Goal: Task Accomplishment & Management: Manage account settings

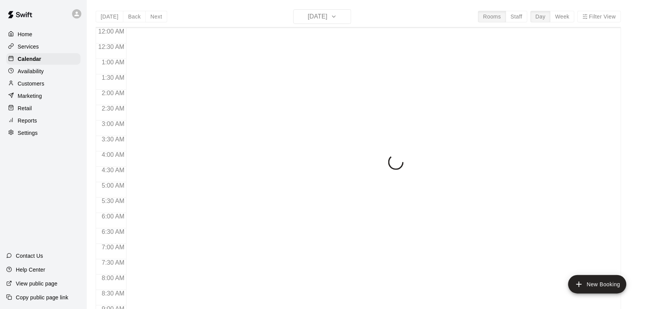
scroll to position [300, 0]
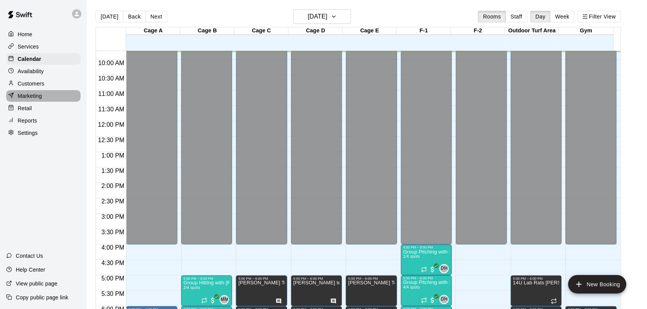
click at [40, 93] on div "Marketing" at bounding box center [43, 96] width 74 height 12
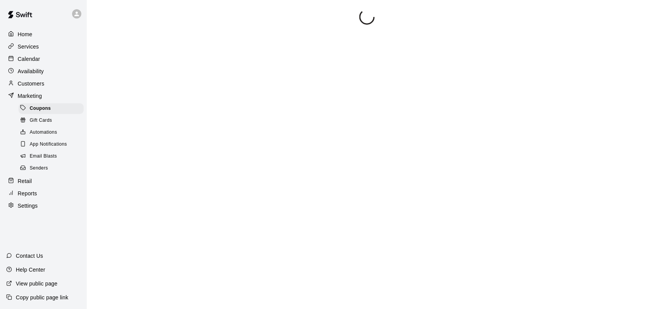
click at [40, 84] on p "Customers" at bounding box center [31, 84] width 27 height 8
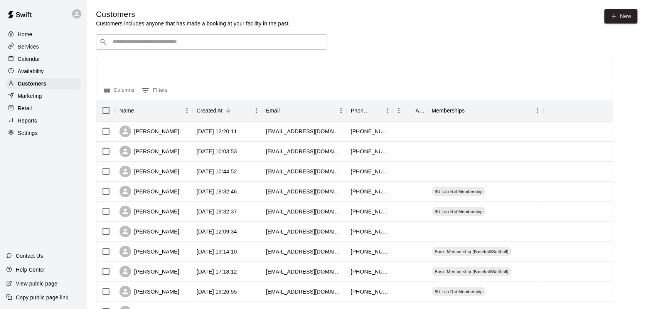
click at [156, 42] on input "Search customers by name or email" at bounding box center [217, 42] width 214 height 8
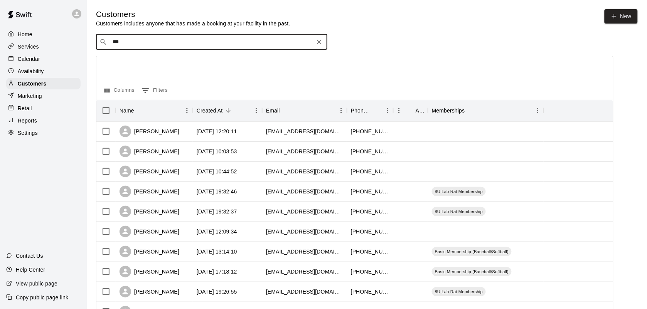
type input "****"
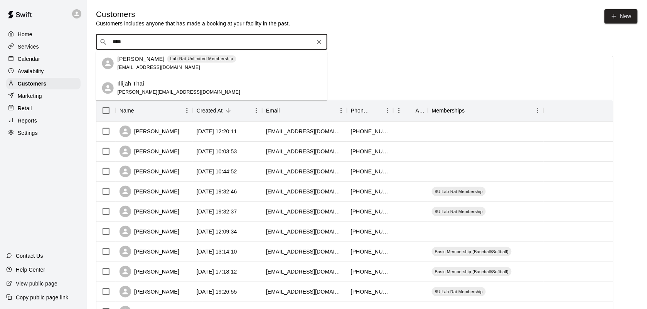
click at [204, 53] on div "[PERSON_NAME] Lab Rat Unlimited Membership [EMAIL_ADDRESS][DOMAIN_NAME]" at bounding box center [211, 63] width 231 height 25
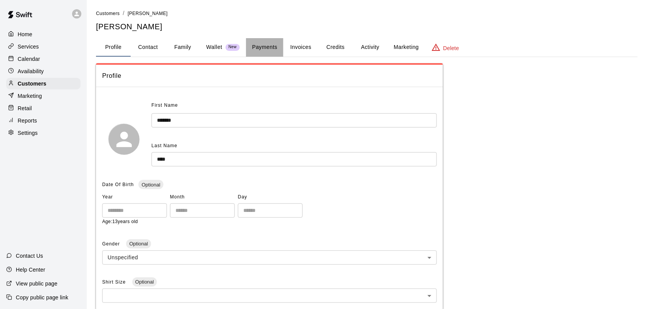
click at [282, 44] on button "Payments" at bounding box center [264, 47] width 37 height 19
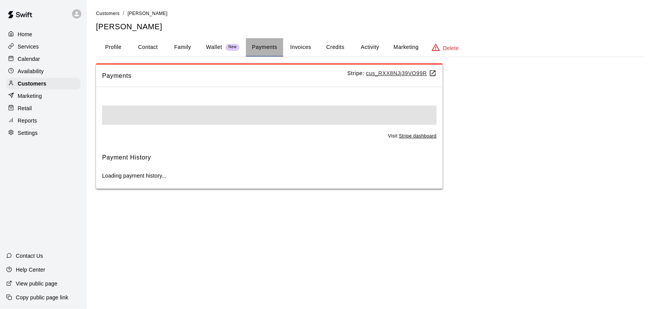
click at [276, 43] on button "Payments" at bounding box center [264, 47] width 37 height 19
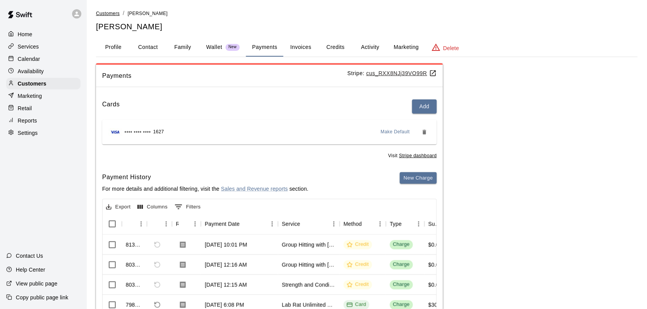
click at [107, 14] on span "Customers" at bounding box center [108, 13] width 24 height 5
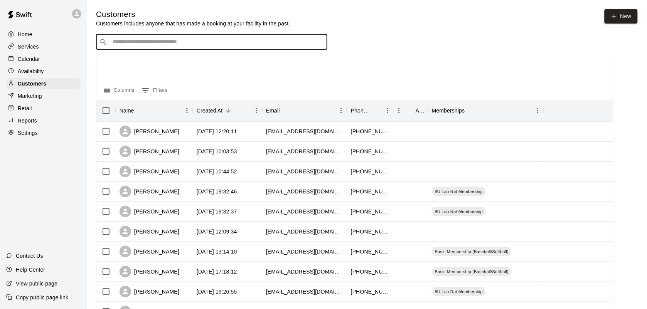
click at [135, 41] on input "Search customers by name or email" at bounding box center [217, 42] width 214 height 8
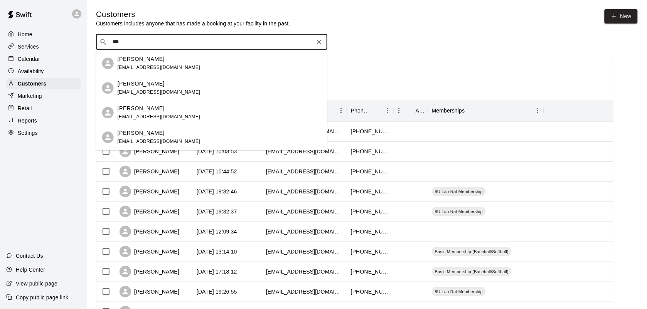
type input "****"
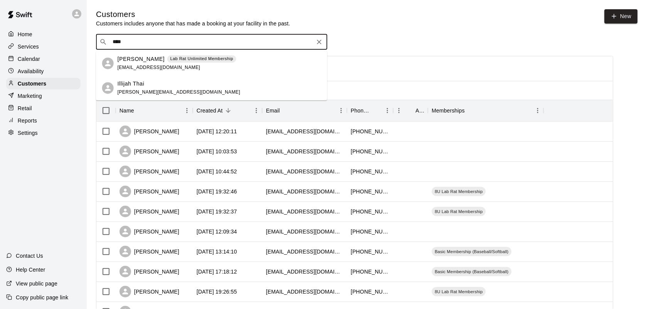
click at [188, 83] on div "Illijah Thai [PERSON_NAME][EMAIL_ADDRESS][DOMAIN_NAME]" at bounding box center [220, 88] width 204 height 17
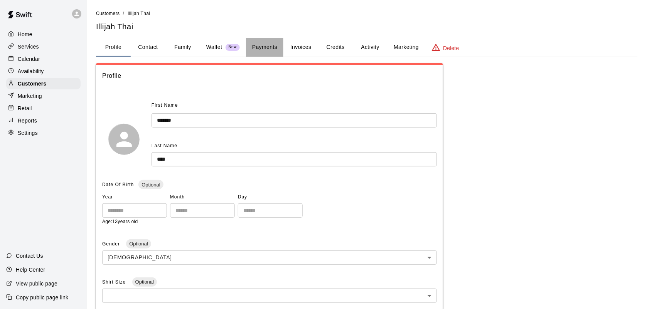
click at [263, 51] on button "Payments" at bounding box center [264, 47] width 37 height 19
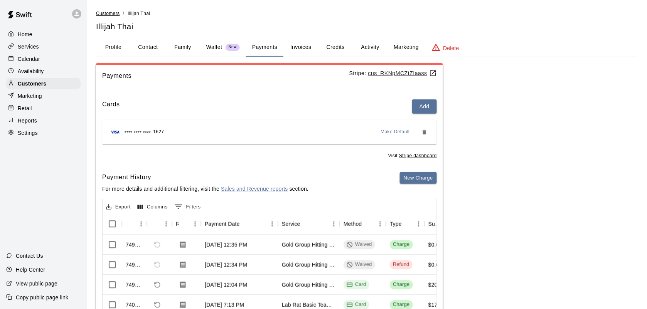
click at [111, 14] on span "Customers" at bounding box center [108, 13] width 24 height 5
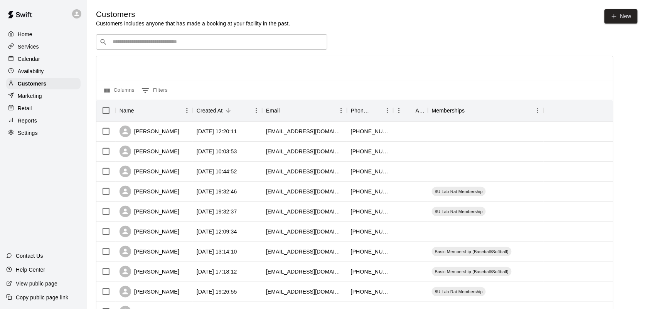
click at [125, 38] on div "​ ​" at bounding box center [211, 41] width 231 height 15
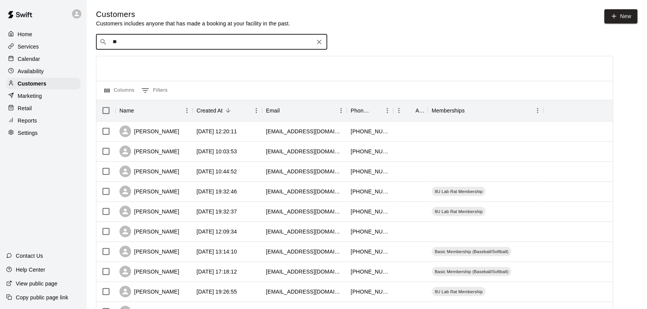
type input "***"
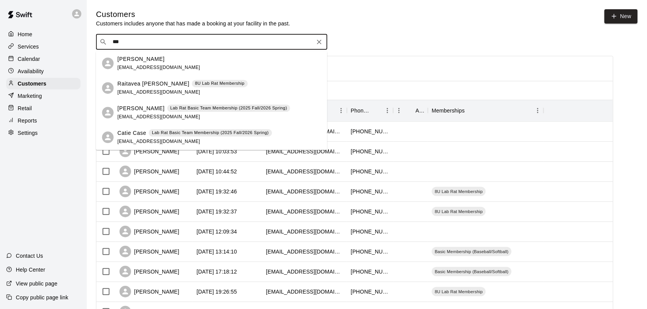
click at [203, 82] on p "8U Lab Rat Membership" at bounding box center [219, 84] width 49 height 7
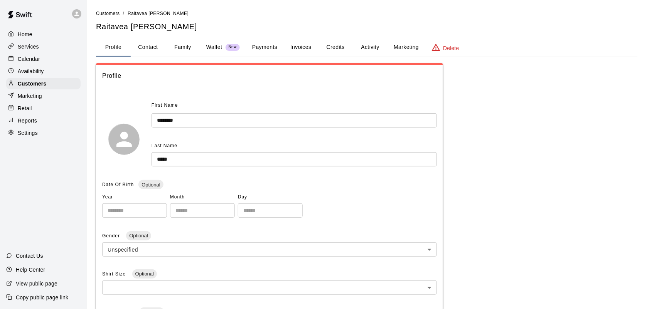
click at [281, 47] on button "Payments" at bounding box center [264, 47] width 37 height 19
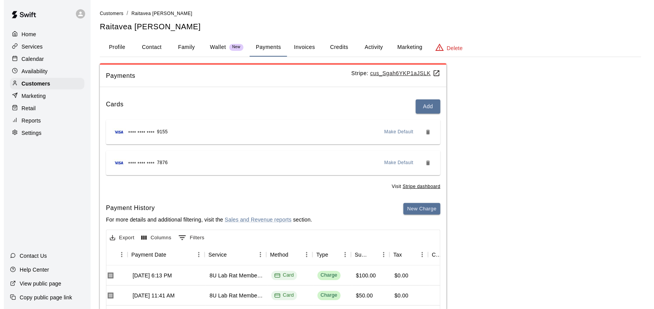
scroll to position [0, 74]
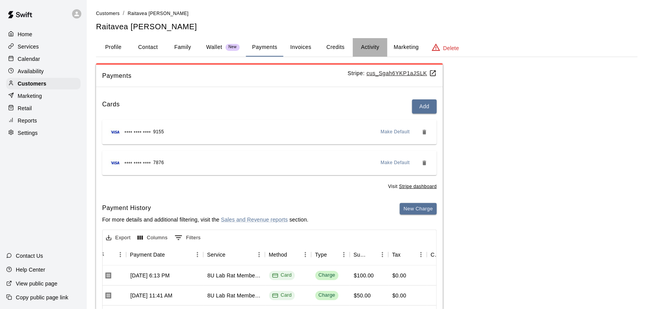
click at [374, 46] on button "Activity" at bounding box center [370, 47] width 35 height 19
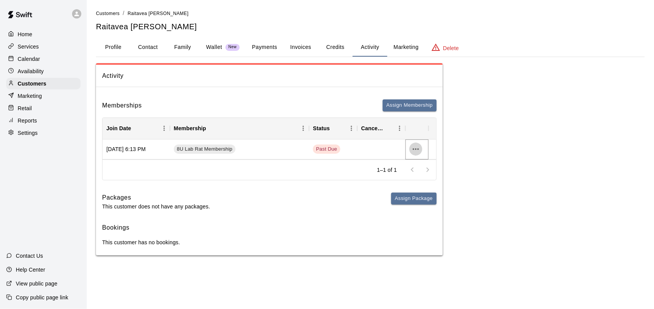
click at [415, 149] on icon "more actions" at bounding box center [415, 149] width 9 height 9
click at [427, 167] on li "View details" at bounding box center [432, 165] width 44 height 13
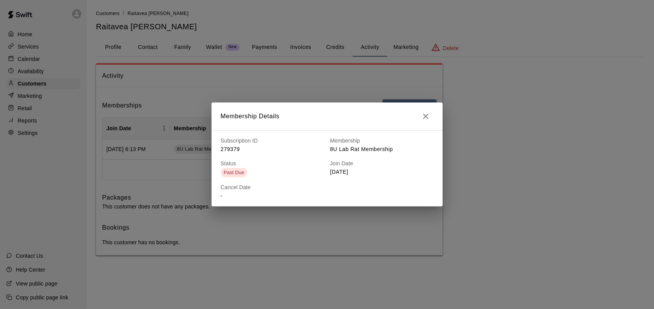
click at [428, 115] on icon "button" at bounding box center [425, 116] width 5 height 5
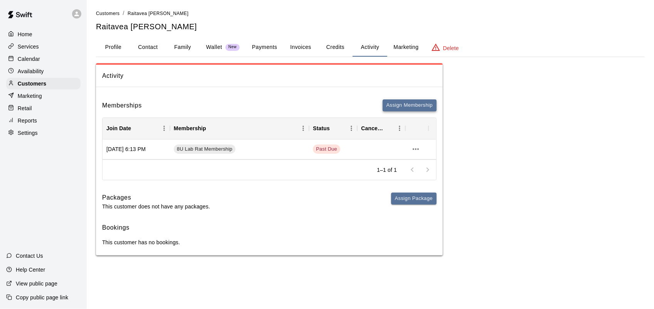
click at [420, 108] on button "Assign Membership" at bounding box center [410, 105] width 54 height 12
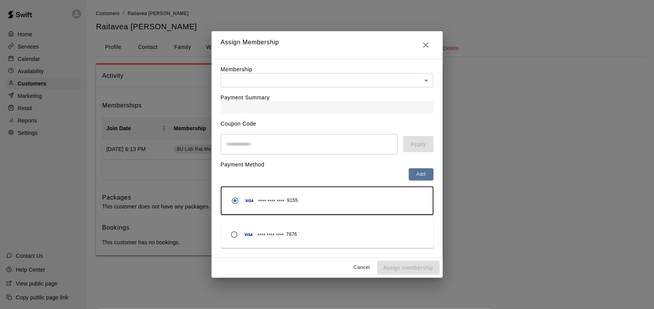
click at [278, 102] on div at bounding box center [327, 107] width 213 height 12
click at [316, 239] on div "**** **** **** 7876" at bounding box center [327, 235] width 201 height 15
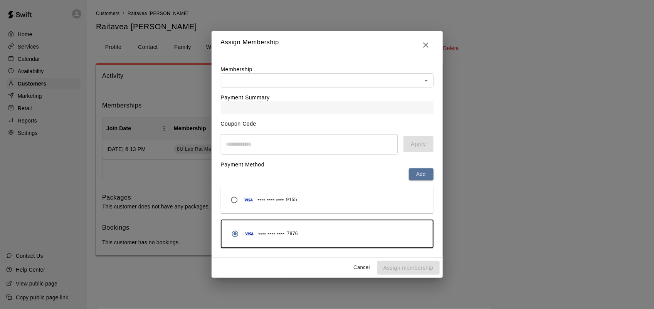
click at [294, 83] on body "Home Services Calendar Availability Customers Marketing Retail Reports Settings…" at bounding box center [327, 135] width 654 height 271
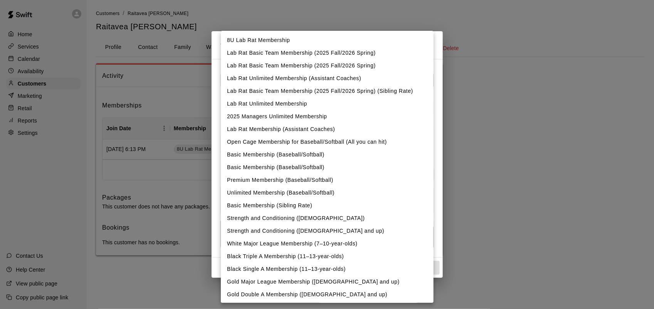
click at [303, 43] on li "8U Lab Rat Membership" at bounding box center [327, 40] width 213 height 13
type input "**********"
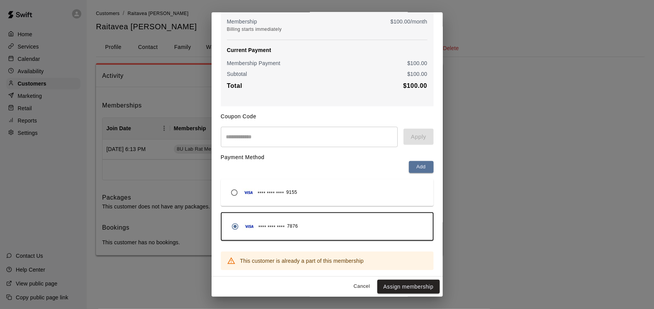
scroll to position [87, 0]
click at [406, 288] on button "Assign membership" at bounding box center [409, 287] width 62 height 14
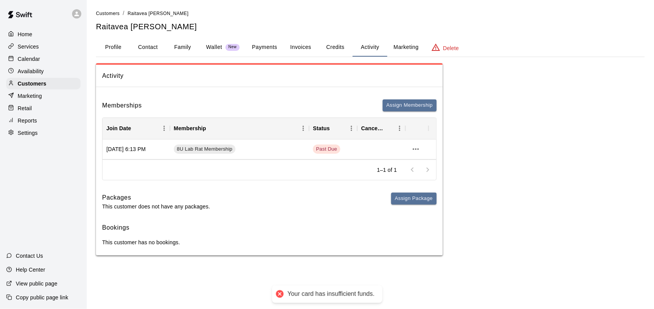
scroll to position [0, 0]
click at [395, 107] on button "Assign Membership" at bounding box center [410, 105] width 54 height 12
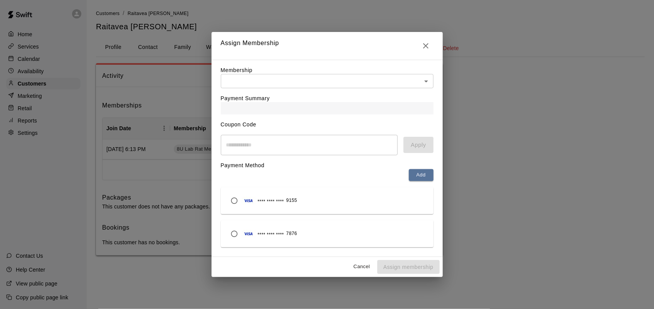
click at [311, 71] on div "Membership ​ ​" at bounding box center [327, 77] width 213 height 22
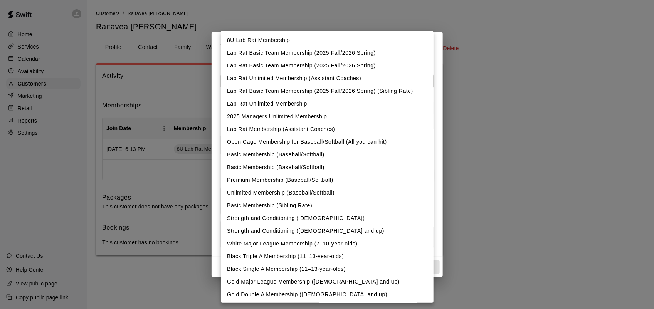
click at [313, 78] on body "Home Services Calendar Availability Customers Marketing Retail Reports Settings…" at bounding box center [327, 135] width 654 height 271
click at [287, 37] on li "8U Lab Rat Membership" at bounding box center [327, 40] width 213 height 13
type input "**********"
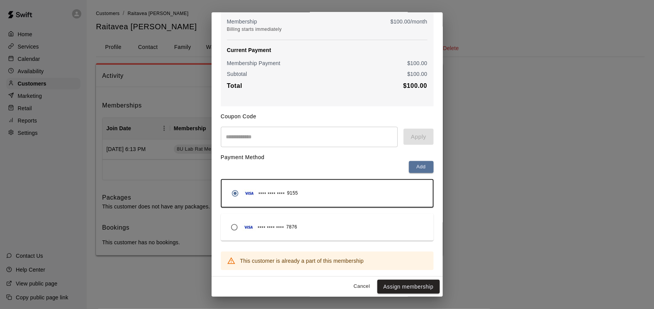
scroll to position [87, 0]
click at [406, 282] on button "Assign membership" at bounding box center [409, 287] width 62 height 14
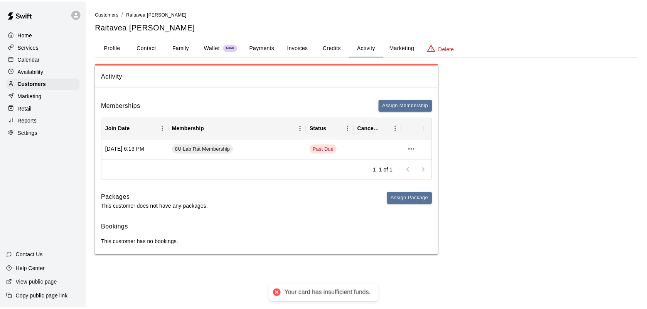
scroll to position [0, 0]
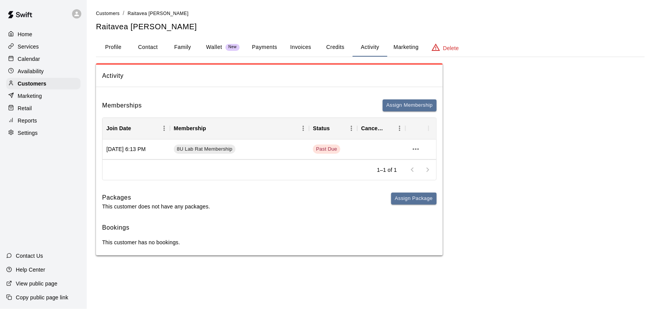
click at [188, 53] on button "Family" at bounding box center [182, 47] width 35 height 19
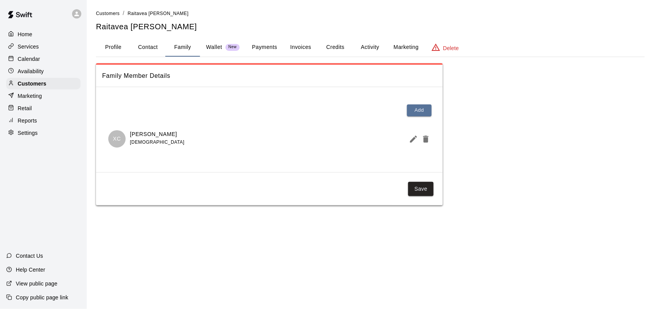
click at [106, 17] on li "Customers" at bounding box center [108, 13] width 24 height 8
click at [107, 12] on span "Customers" at bounding box center [108, 13] width 24 height 5
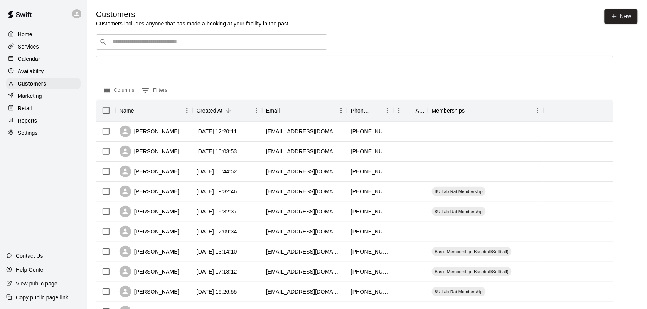
click at [137, 46] on input "Search customers by name or email" at bounding box center [217, 42] width 214 height 8
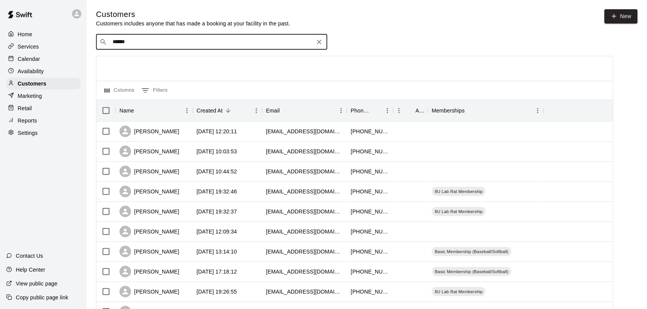
type input "*******"
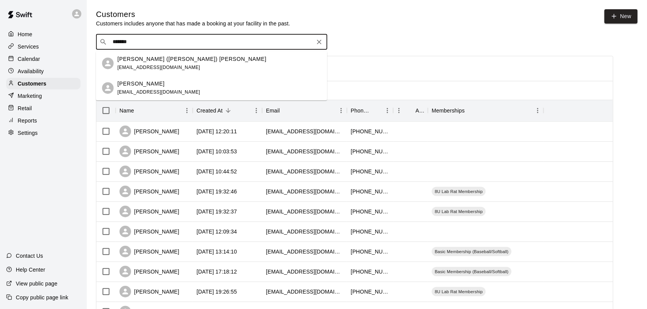
click at [189, 58] on div "[PERSON_NAME] ([PERSON_NAME]) [PERSON_NAME] [EMAIL_ADDRESS][DOMAIN_NAME]" at bounding box center [220, 63] width 204 height 17
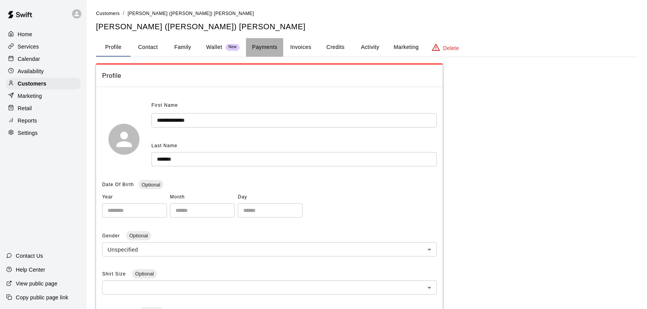
click at [270, 46] on button "Payments" at bounding box center [264, 47] width 37 height 19
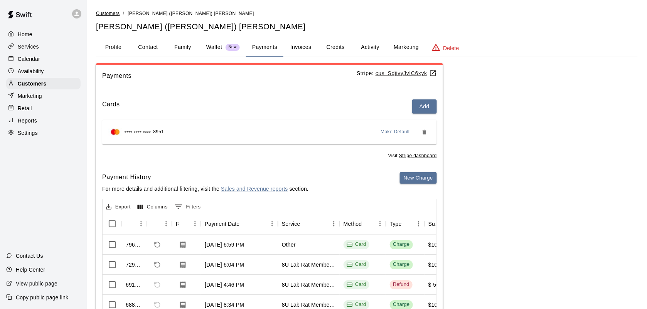
click at [113, 11] on span "Customers" at bounding box center [108, 13] width 24 height 5
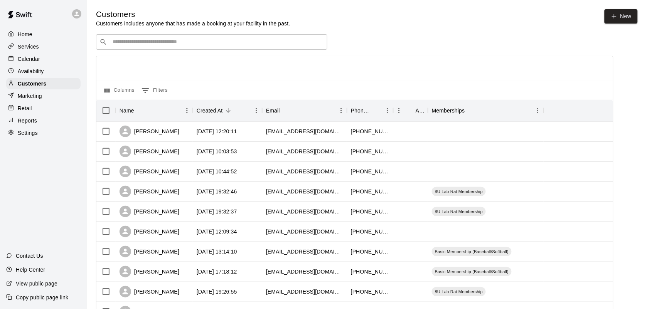
click at [147, 46] on input "Search customers by name or email" at bounding box center [217, 42] width 214 height 8
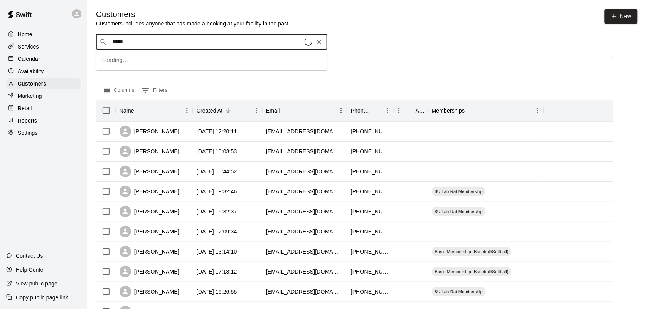
type input "******"
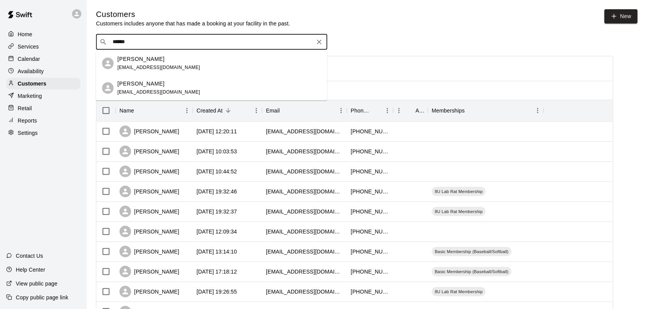
click at [179, 57] on div "[PERSON_NAME] [EMAIL_ADDRESS][DOMAIN_NAME]" at bounding box center [220, 63] width 204 height 17
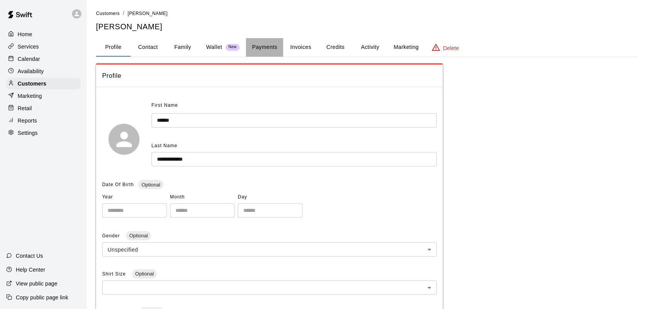
click at [261, 47] on button "Payments" at bounding box center [264, 47] width 37 height 19
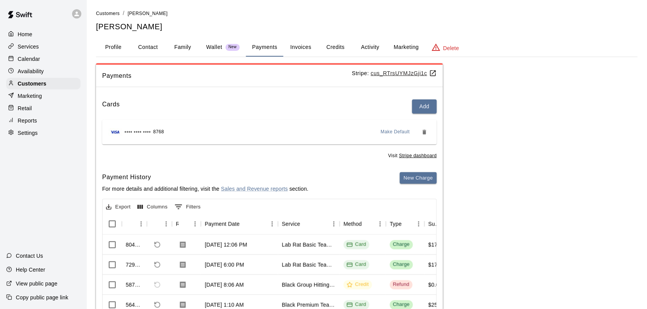
click at [28, 57] on p "Calendar" at bounding box center [29, 59] width 22 height 8
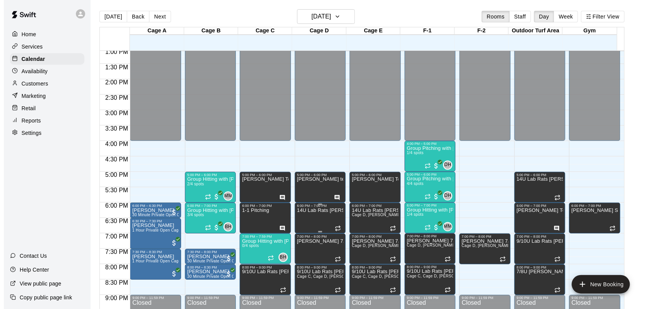
scroll to position [452, 0]
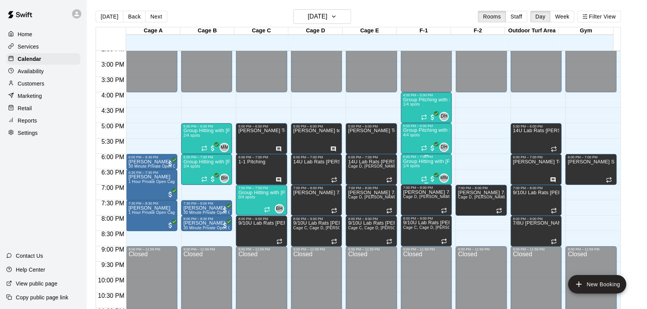
click at [415, 170] on div "Group Hitting with [PERSON_NAME] (13+) 1/4 spots" at bounding box center [426, 313] width 46 height 309
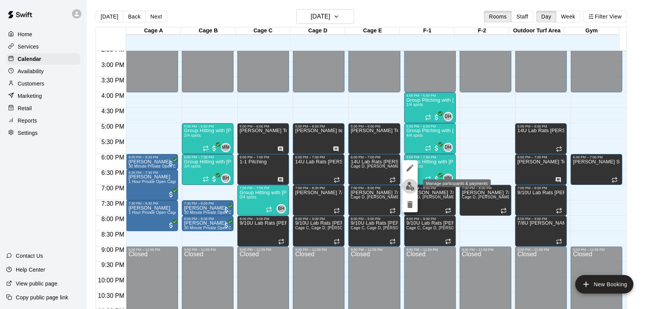
click at [409, 190] on img "edit" at bounding box center [410, 186] width 9 height 9
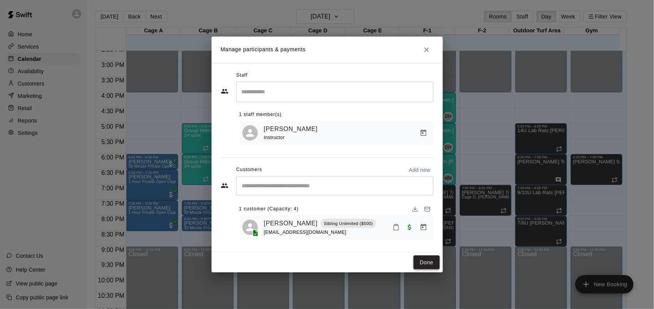
click at [428, 261] on button "Done" at bounding box center [427, 263] width 26 height 14
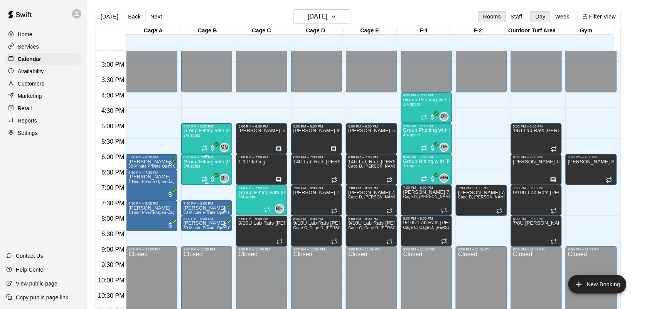
click at [195, 167] on span "3/4 spots" at bounding box center [192, 166] width 17 height 4
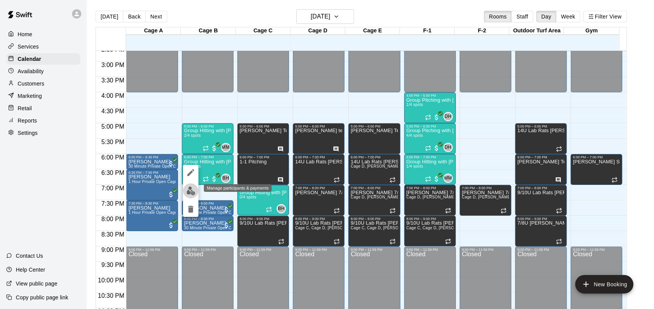
click at [188, 188] on img "edit" at bounding box center [191, 191] width 9 height 9
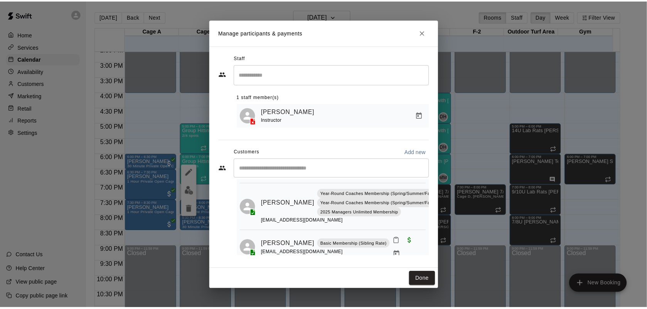
scroll to position [65, 0]
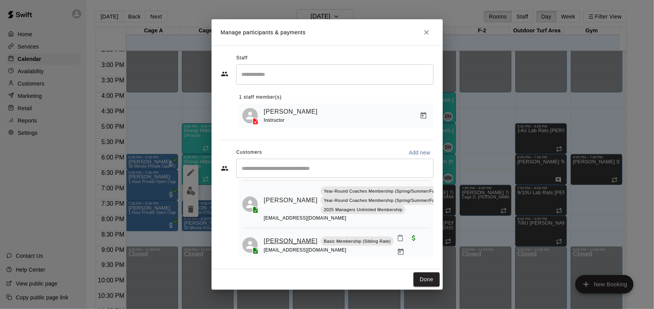
click at [272, 239] on link "[PERSON_NAME]" at bounding box center [291, 241] width 54 height 10
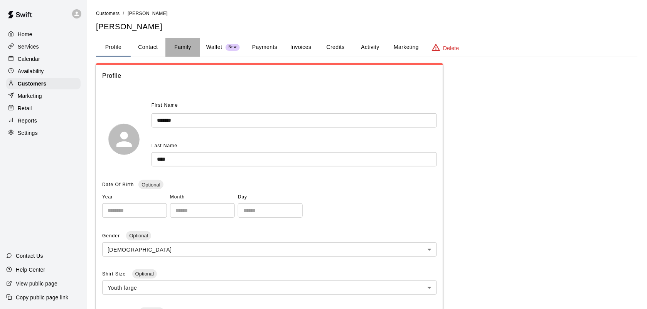
click at [180, 45] on button "Family" at bounding box center [182, 47] width 35 height 19
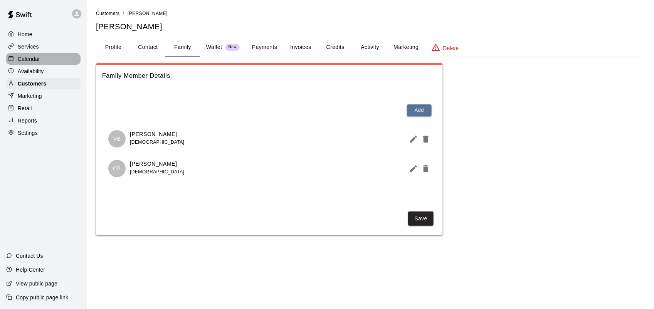
click at [26, 57] on p "Calendar" at bounding box center [29, 59] width 22 height 8
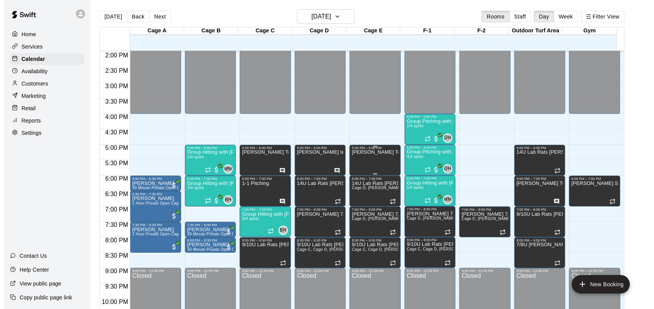
scroll to position [452, 0]
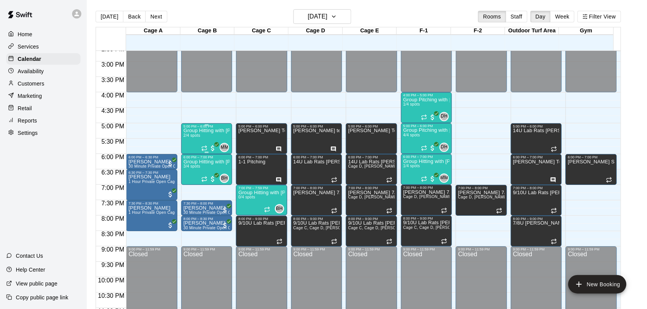
click at [206, 139] on div "Group Hitting with [PERSON_NAME] ([DEMOGRAPHIC_DATA]) 2/4 spots" at bounding box center [207, 282] width 46 height 309
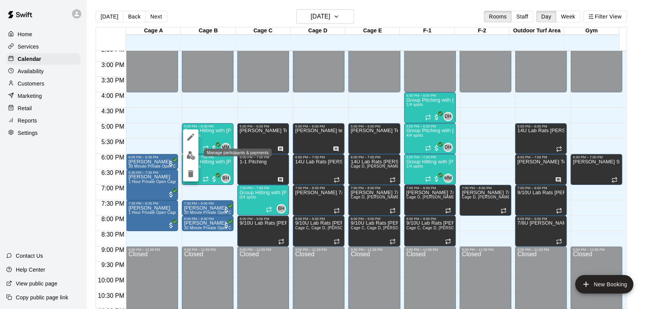
click at [192, 152] on img "edit" at bounding box center [191, 155] width 9 height 9
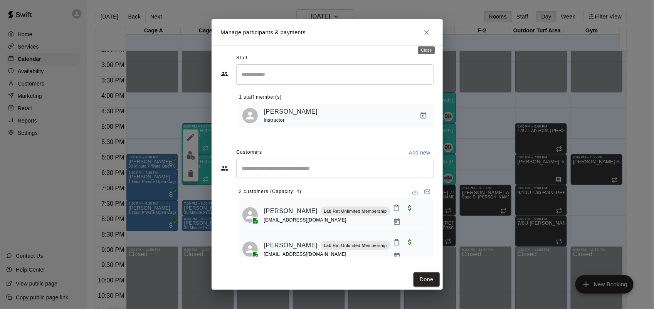
click at [425, 38] on button "Close" at bounding box center [427, 32] width 14 height 14
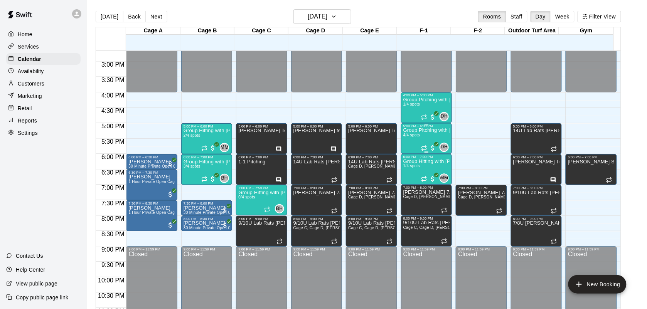
click at [413, 131] on p "Group Pitching with [PERSON_NAME]" at bounding box center [426, 131] width 46 height 0
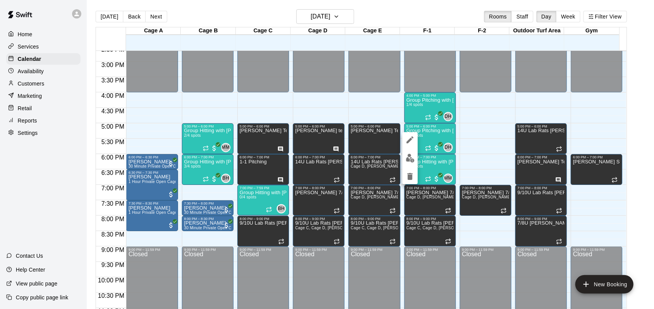
click at [411, 150] on div at bounding box center [410, 158] width 15 height 52
click at [410, 154] on img "edit" at bounding box center [410, 158] width 9 height 9
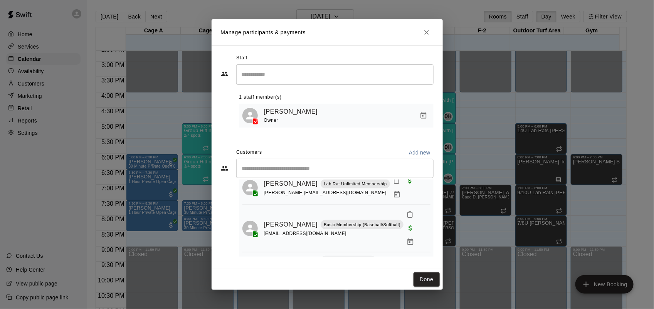
scroll to position [66, 0]
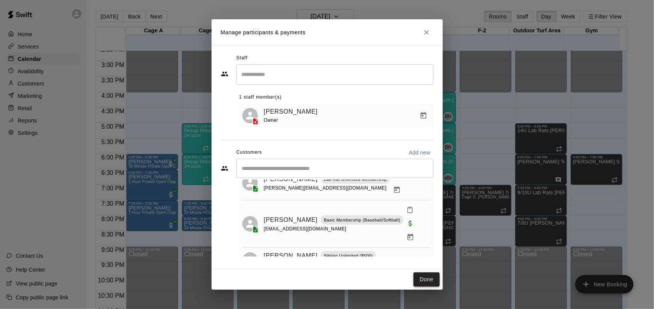
click at [427, 281] on button "Done" at bounding box center [427, 280] width 26 height 14
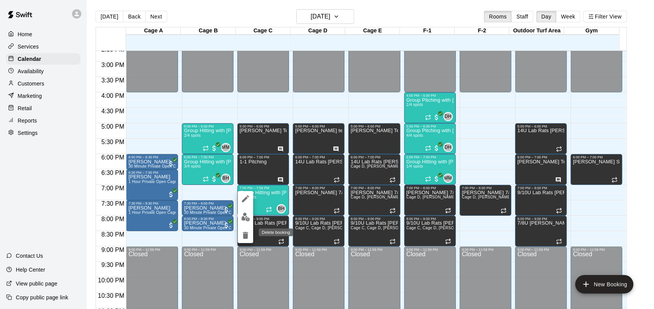
click at [247, 239] on icon "delete" at bounding box center [245, 235] width 9 height 9
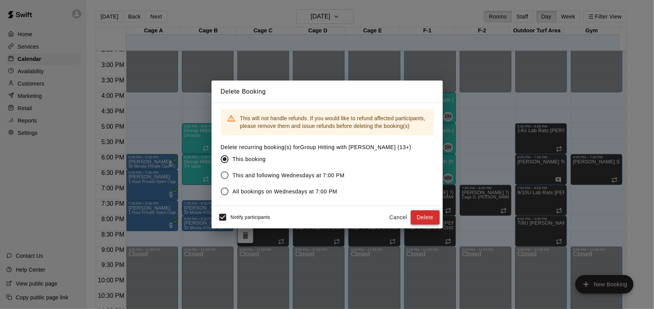
click at [425, 217] on button "Delete" at bounding box center [425, 218] width 29 height 14
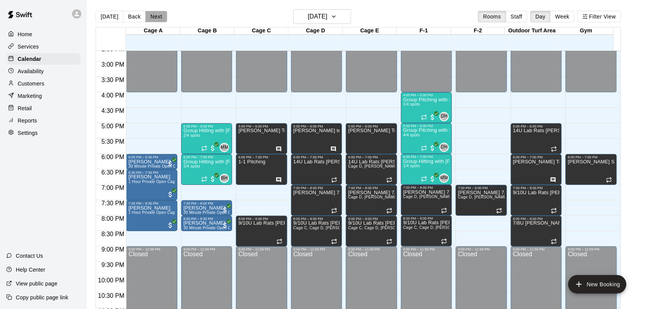
click at [153, 14] on button "Next" at bounding box center [156, 17] width 22 height 12
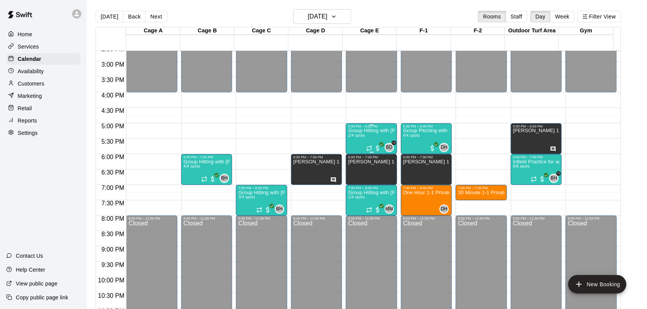
click at [367, 138] on div "Group Hitting with [PERSON_NAME] ([DEMOGRAPHIC_DATA]) 2/4 spots" at bounding box center [371, 282] width 46 height 309
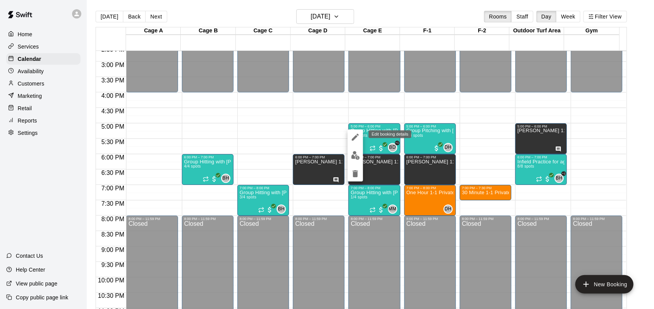
click at [359, 136] on icon "edit" at bounding box center [355, 137] width 9 height 9
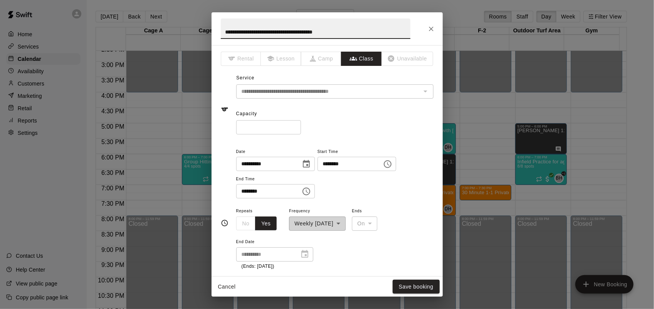
click at [301, 125] on input "*" at bounding box center [268, 127] width 65 height 14
type input "*"
click at [301, 125] on input "*" at bounding box center [268, 127] width 65 height 14
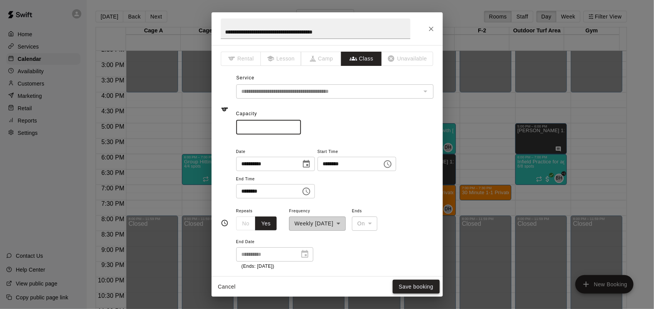
click at [433, 286] on button "Save booking" at bounding box center [416, 287] width 47 height 14
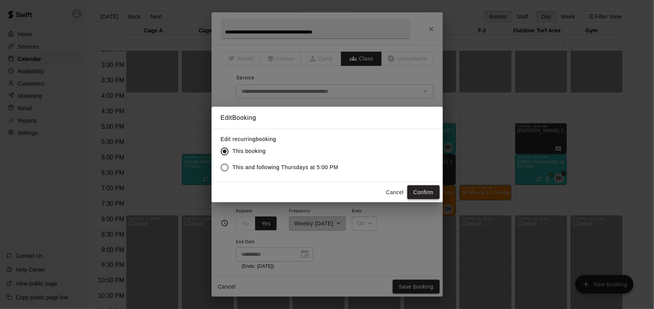
click at [423, 193] on button "Confirm" at bounding box center [424, 192] width 32 height 14
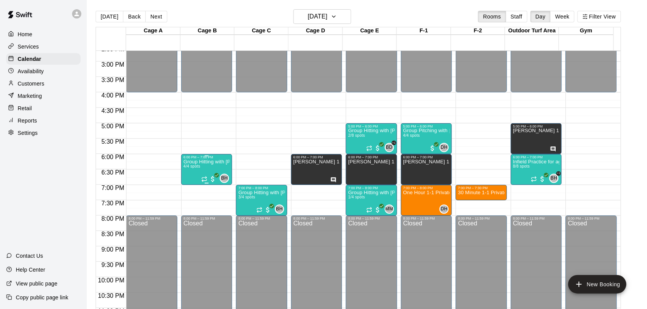
click at [203, 162] on p "Group Hitting with [PERSON_NAME] ([DEMOGRAPHIC_DATA])" at bounding box center [207, 162] width 46 height 0
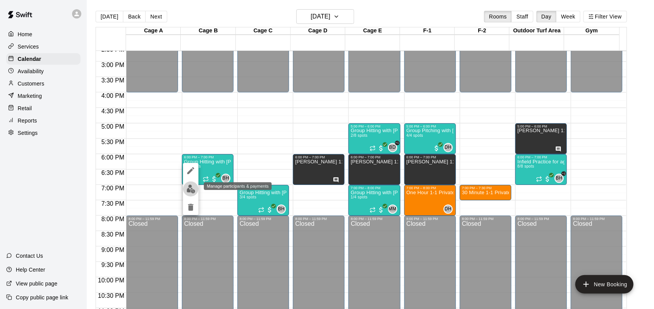
click at [190, 190] on img "edit" at bounding box center [191, 189] width 9 height 9
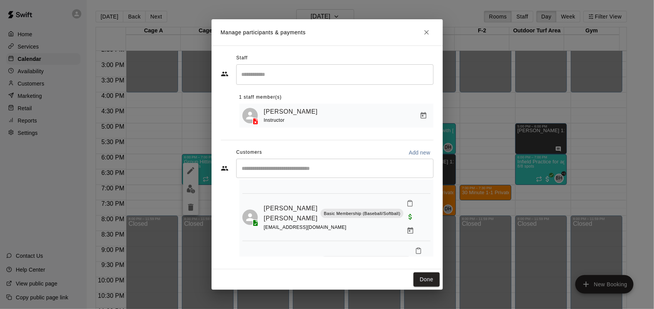
scroll to position [110, 0]
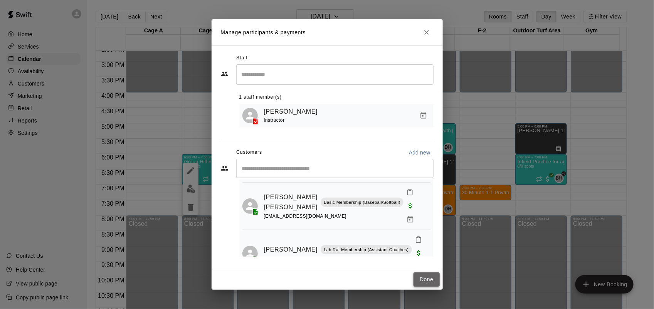
click at [430, 283] on button "Done" at bounding box center [427, 280] width 26 height 14
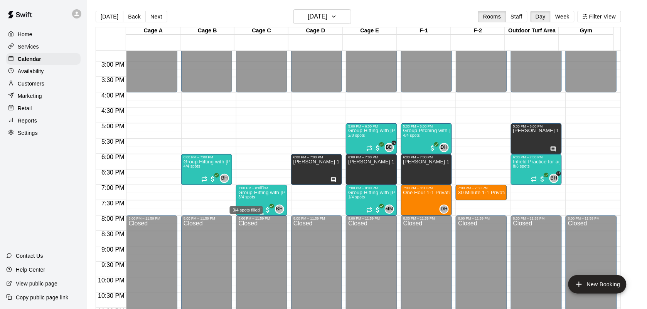
click at [253, 197] on span "3/4 spots" at bounding box center [246, 197] width 17 height 4
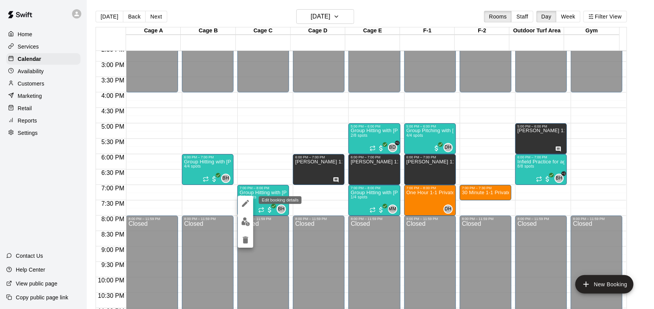
click at [249, 202] on icon "edit" at bounding box center [245, 203] width 9 height 9
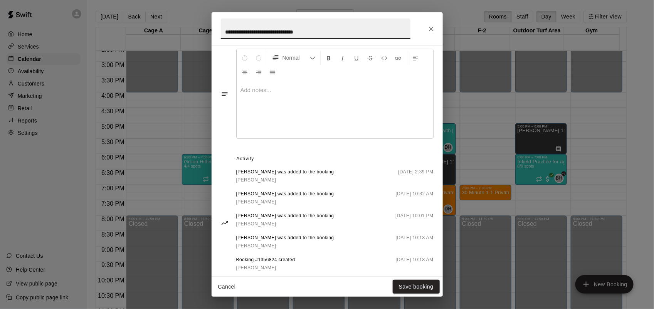
scroll to position [326, 0]
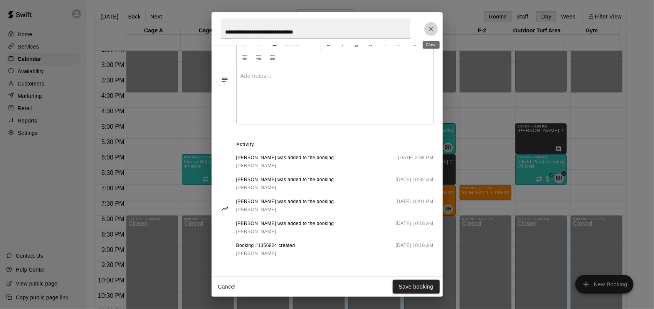
click at [432, 32] on icon "Close" at bounding box center [432, 29] width 8 height 8
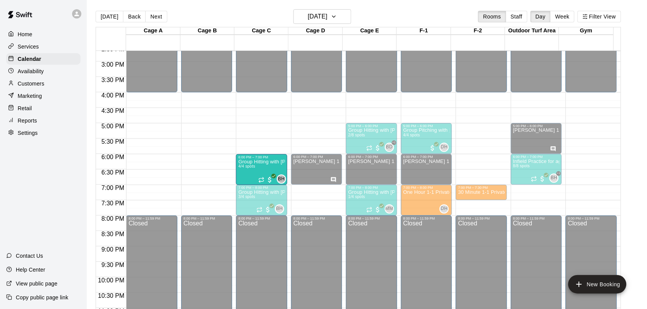
drag, startPoint x: 199, startPoint y: 163, endPoint x: 267, endPoint y: 167, distance: 68.7
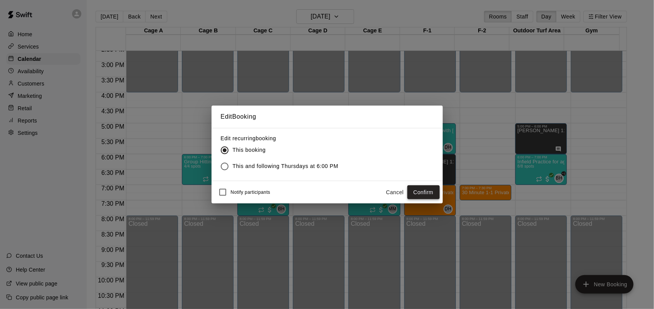
click at [426, 197] on button "Confirm" at bounding box center [424, 192] width 32 height 14
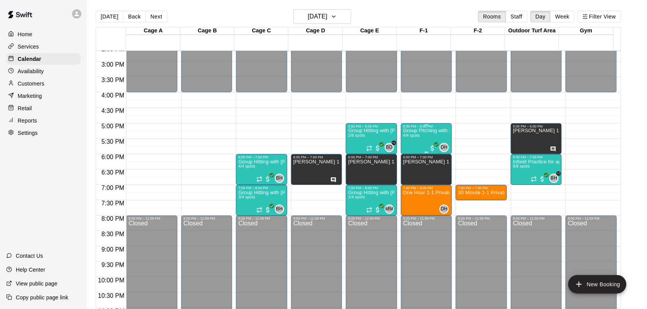
click at [428, 141] on div "Group Pitching with [PERSON_NAME] 4/4 spots" at bounding box center [426, 282] width 46 height 309
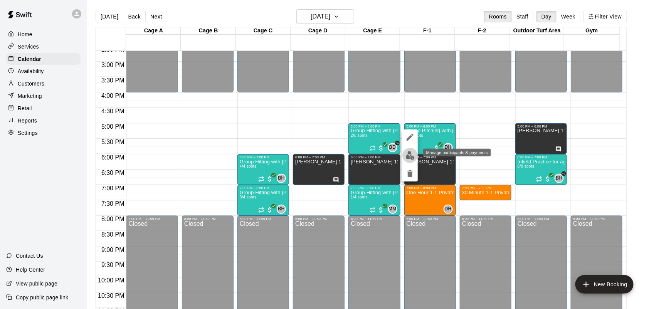
click at [411, 158] on img "edit" at bounding box center [410, 155] width 9 height 9
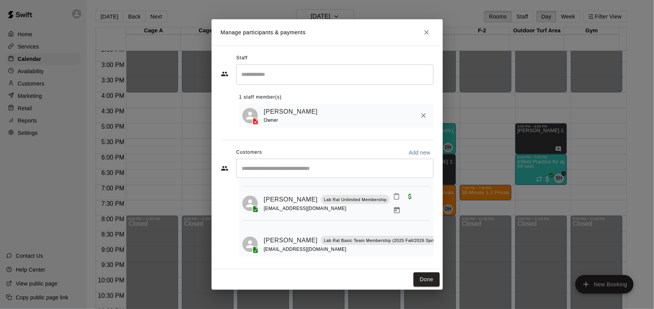
scroll to position [98, 0]
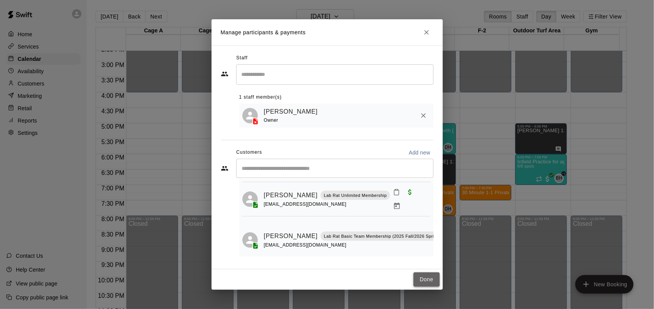
click at [427, 275] on button "Done" at bounding box center [427, 280] width 26 height 14
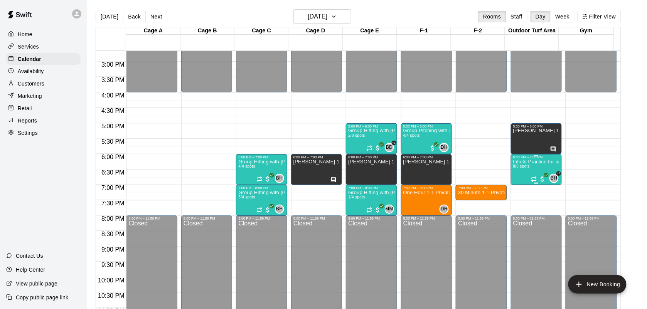
click at [534, 162] on p "Infield Practice for ages [DEMOGRAPHIC_DATA]" at bounding box center [536, 162] width 46 height 0
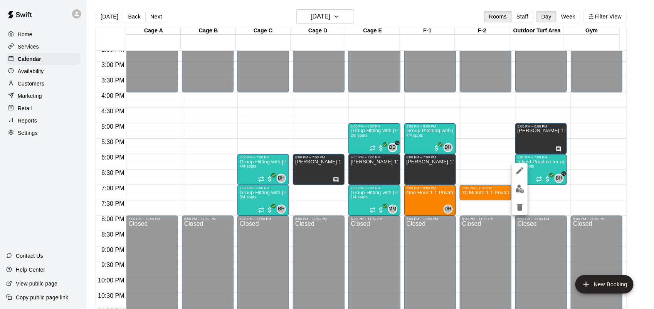
click at [519, 187] on img "edit" at bounding box center [520, 189] width 9 height 9
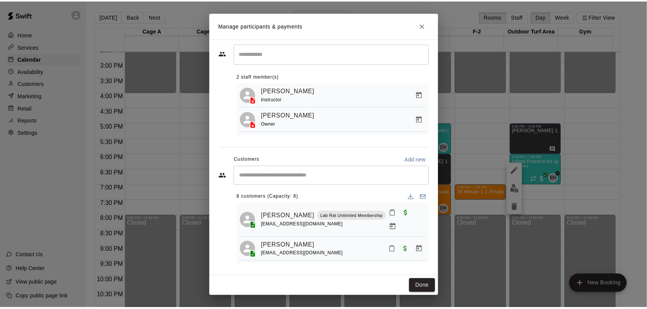
scroll to position [0, 0]
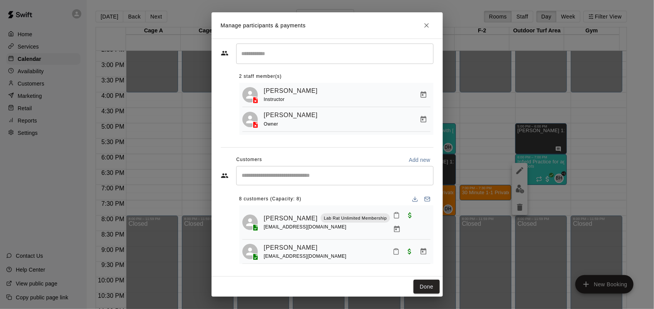
click at [423, 25] on icon "Close" at bounding box center [427, 26] width 8 height 8
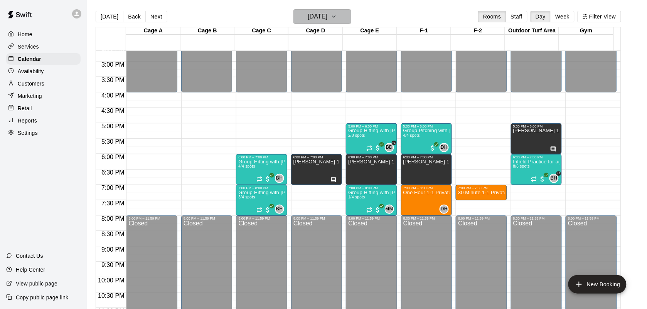
click at [337, 18] on icon "button" at bounding box center [334, 16] width 6 height 9
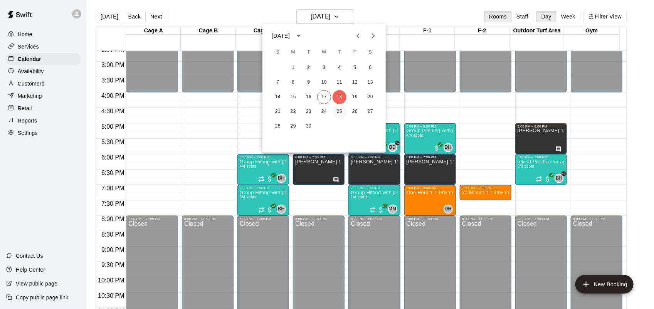
click at [338, 113] on button "25" at bounding box center [340, 112] width 14 height 14
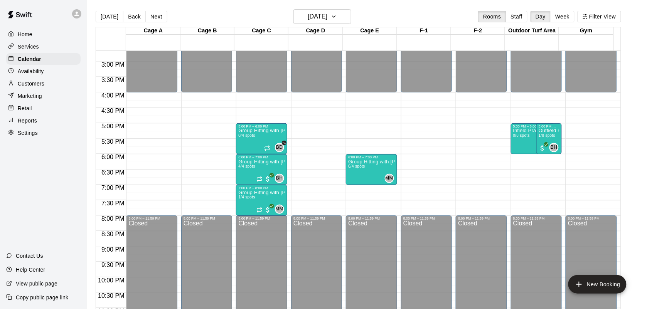
click at [33, 86] on p "Customers" at bounding box center [31, 84] width 27 height 8
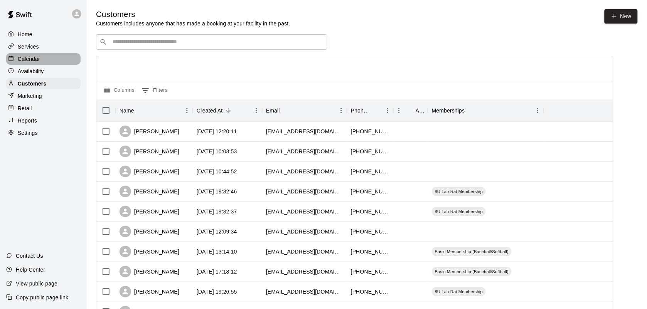
click at [37, 63] on p "Calendar" at bounding box center [29, 59] width 22 height 8
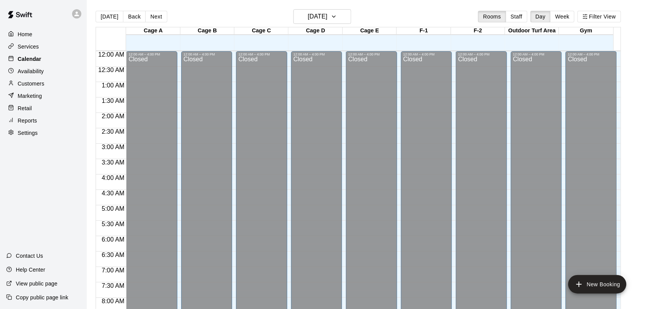
scroll to position [312, 0]
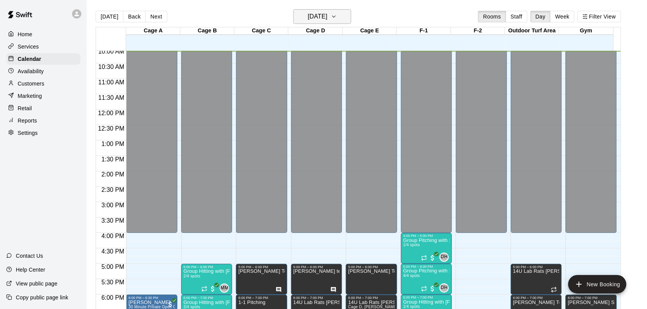
click at [337, 18] on icon "button" at bounding box center [334, 16] width 6 height 9
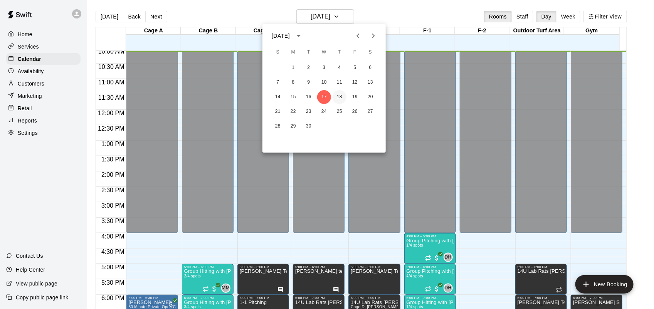
click at [344, 99] on button "18" at bounding box center [340, 97] width 14 height 14
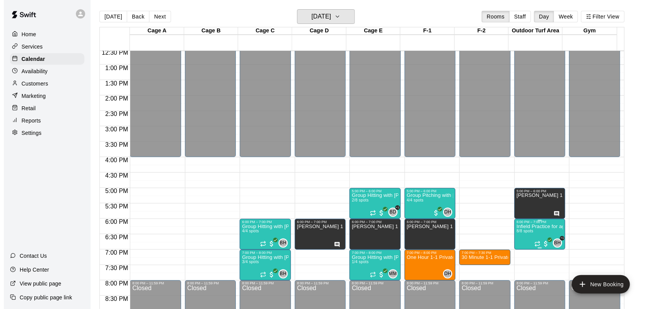
scroll to position [408, 0]
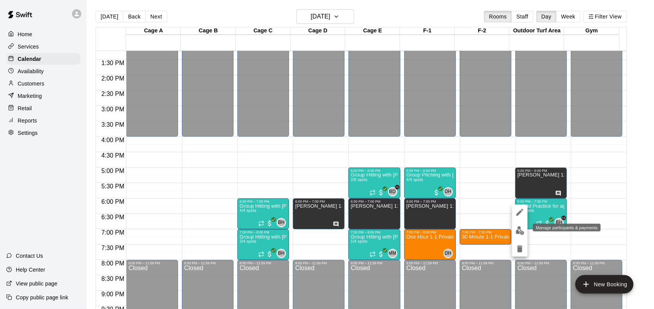
click at [525, 230] on button "edit" at bounding box center [519, 230] width 15 height 15
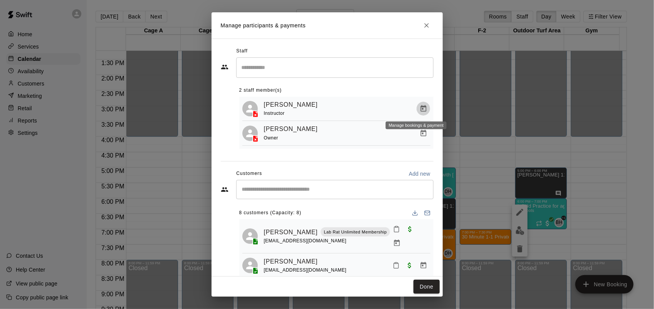
click at [420, 110] on icon "Manage bookings & payment" at bounding box center [424, 109] width 8 height 8
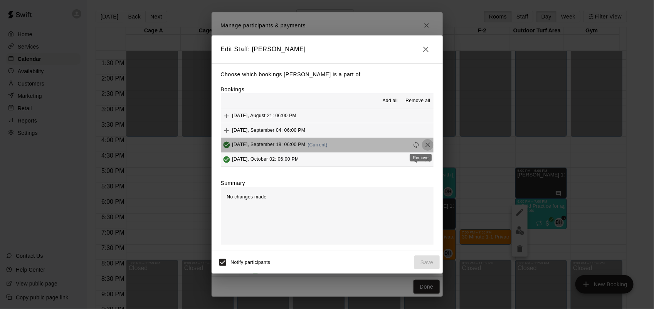
click at [426, 146] on icon "Remove" at bounding box center [428, 145] width 5 height 5
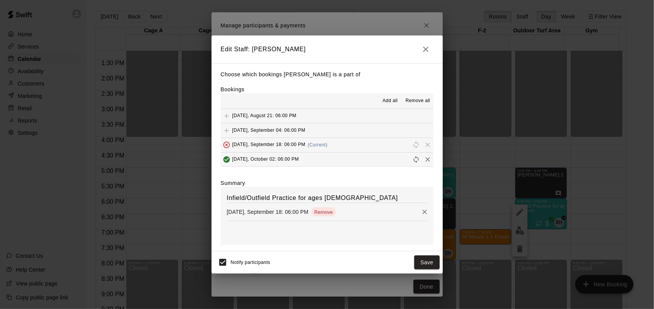
click at [432, 254] on div "Notify participants Save" at bounding box center [327, 262] width 231 height 22
click at [429, 260] on button "Save" at bounding box center [427, 263] width 25 height 14
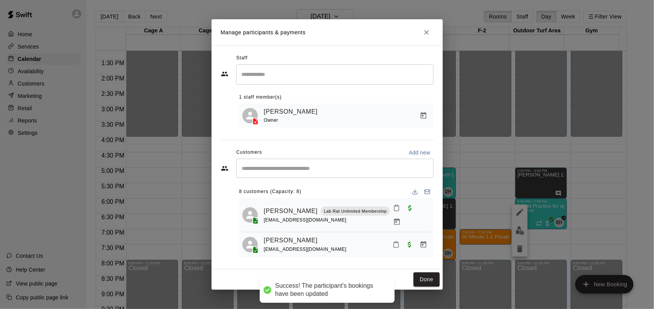
click at [379, 74] on input "Search staff" at bounding box center [335, 74] width 190 height 13
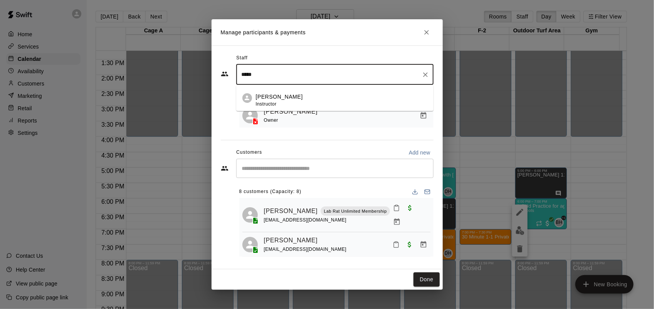
click at [258, 102] on span "Instructor" at bounding box center [266, 103] width 21 height 5
type input "*****"
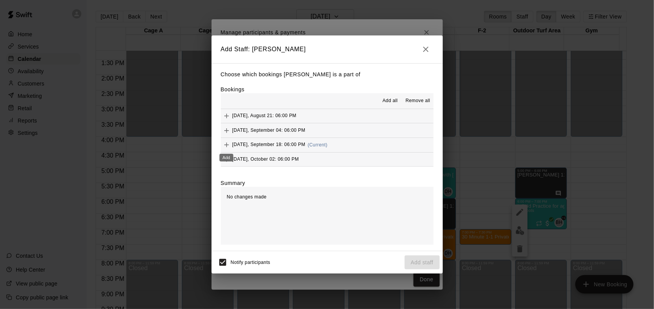
click at [226, 145] on icon "Add" at bounding box center [226, 145] width 5 height 5
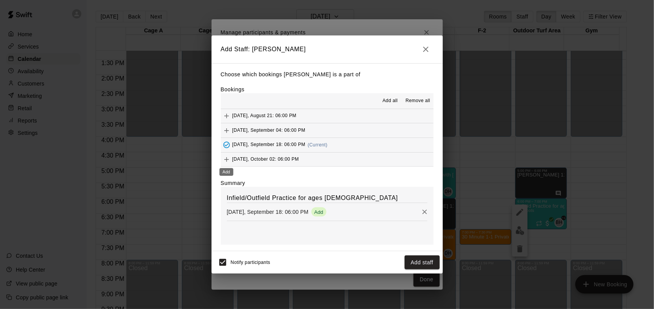
click at [227, 161] on icon "Add" at bounding box center [227, 160] width 8 height 8
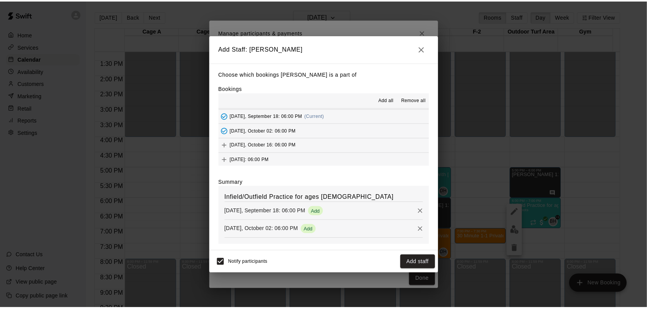
scroll to position [30, 0]
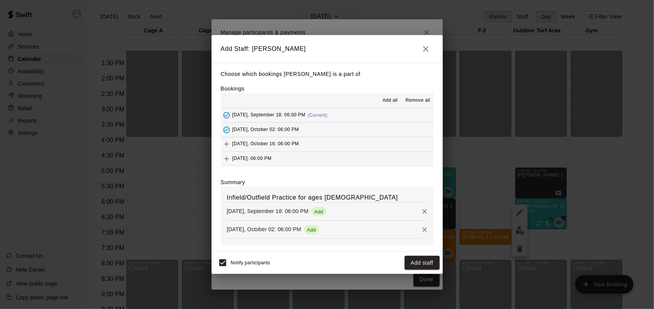
click at [230, 143] on icon "Add" at bounding box center [227, 144] width 8 height 8
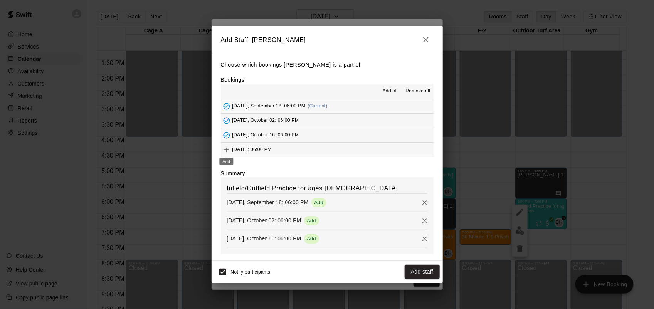
click at [228, 147] on icon "Add" at bounding box center [227, 150] width 8 height 8
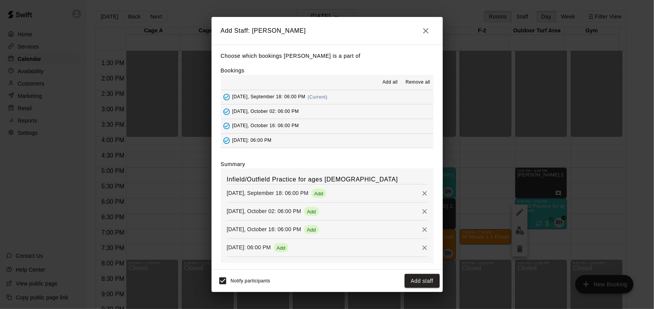
click at [241, 140] on span "[DATE]: 06:00 PM" at bounding box center [252, 140] width 39 height 5
click at [226, 126] on icon "Added - Collect Payment" at bounding box center [227, 126] width 8 height 8
click at [421, 212] on icon "Remove" at bounding box center [425, 212] width 8 height 8
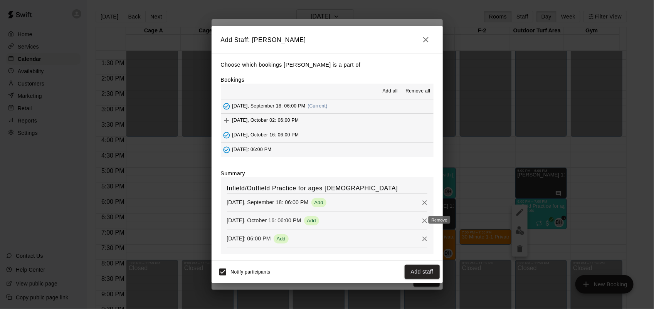
click at [423, 221] on icon "Remove" at bounding box center [425, 221] width 5 height 5
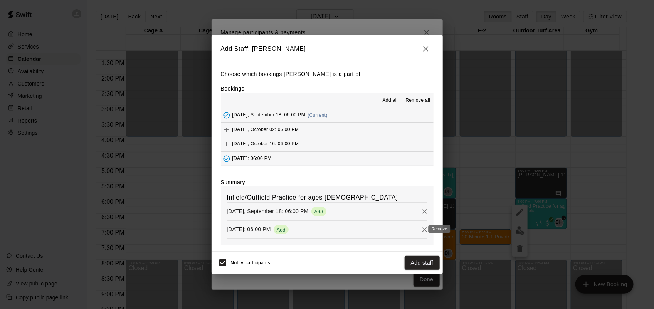
click at [421, 228] on icon "Remove" at bounding box center [425, 230] width 8 height 8
click at [422, 257] on button "Add staff" at bounding box center [422, 263] width 35 height 14
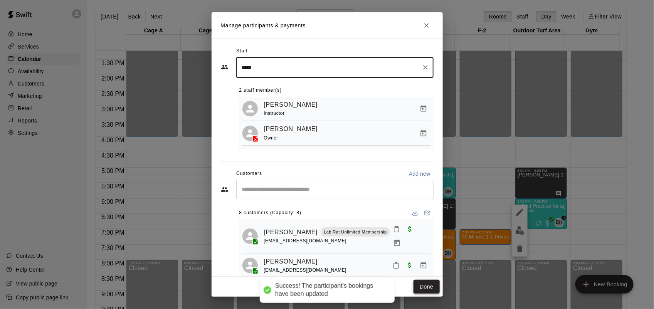
click at [431, 287] on button "Done" at bounding box center [427, 287] width 26 height 14
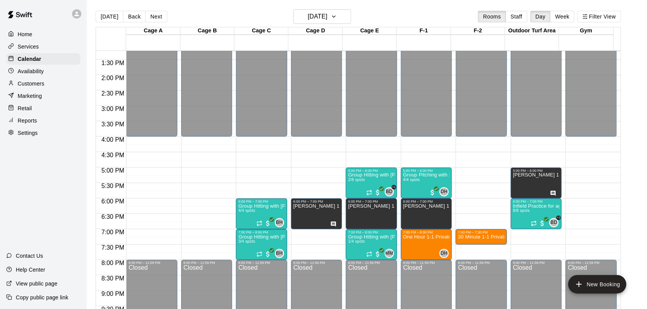
click at [39, 88] on p "Customers" at bounding box center [31, 84] width 27 height 8
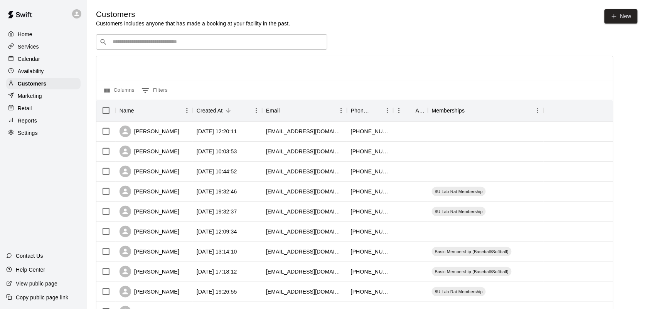
click at [33, 45] on p "Services" at bounding box center [28, 47] width 21 height 8
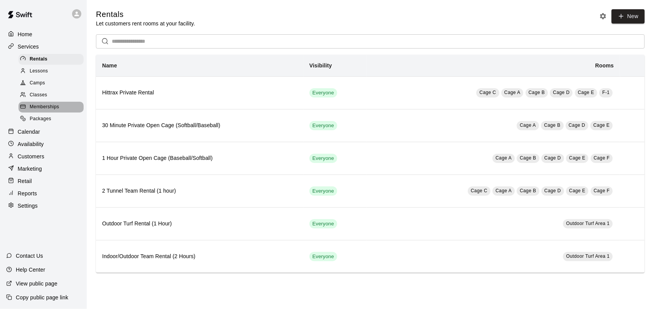
click at [46, 111] on span "Memberships" at bounding box center [44, 107] width 29 height 8
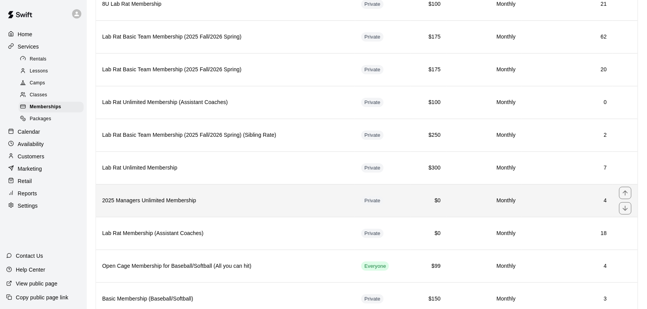
scroll to position [96, 0]
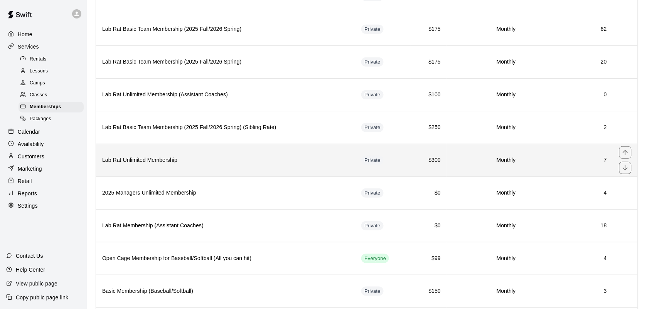
click at [196, 170] on th "Lab Rat Unlimited Membership" at bounding box center [225, 160] width 259 height 33
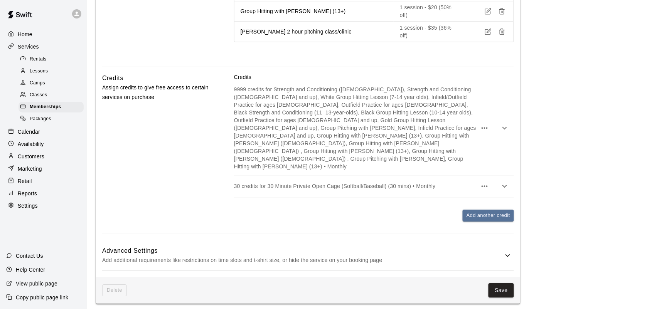
scroll to position [578, 0]
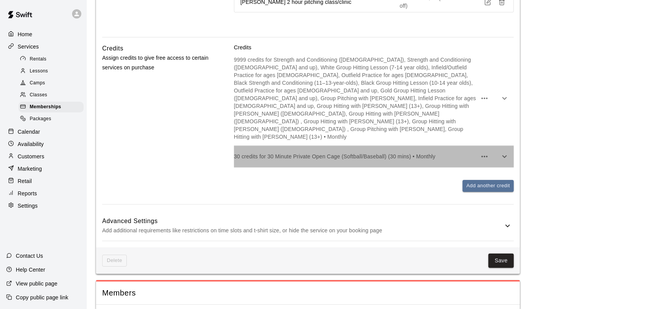
click at [305, 146] on div "30 credits for 30 Minute Private Open Cage (Softball/Baseball) (30 mins) • Mont…" at bounding box center [374, 157] width 280 height 22
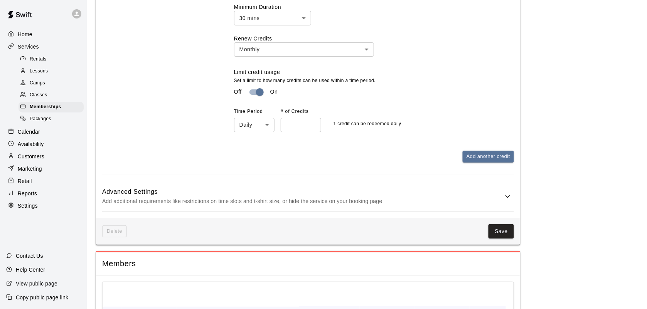
scroll to position [819, 0]
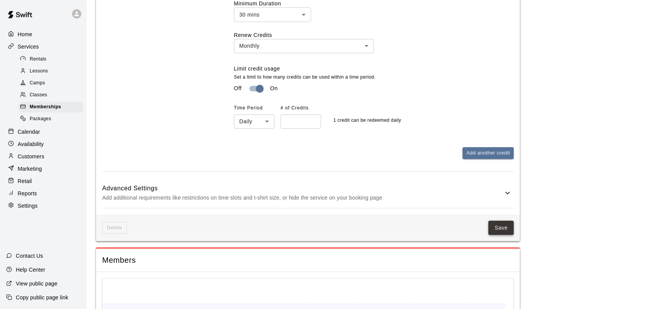
click at [499, 221] on button "Save" at bounding box center [501, 228] width 25 height 14
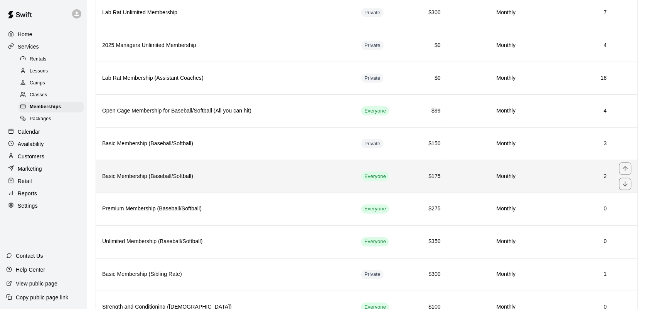
scroll to position [289, 0]
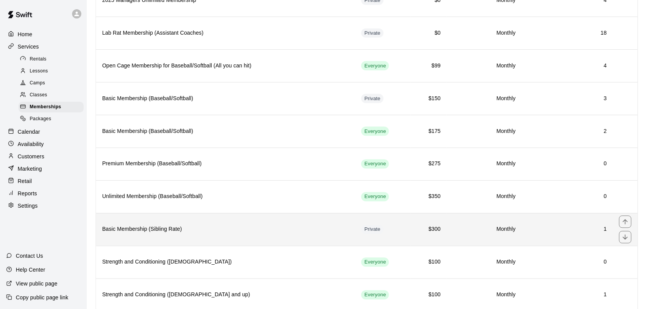
click at [305, 233] on h6 "Basic Membership (Sibling Rate)" at bounding box center [225, 230] width 247 height 8
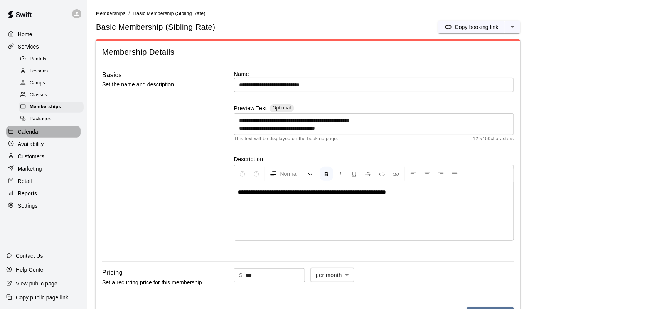
click at [34, 134] on p "Calendar" at bounding box center [29, 132] width 22 height 8
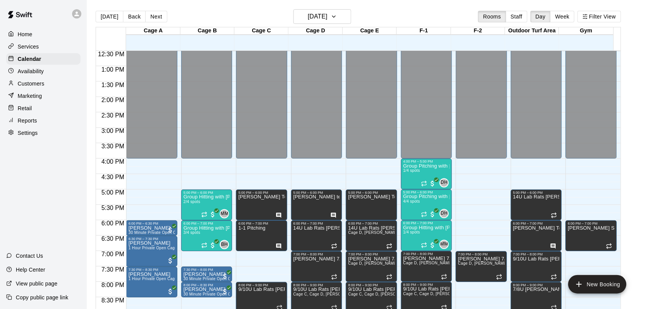
scroll to position [410, 0]
